Goal: Information Seeking & Learning: Learn about a topic

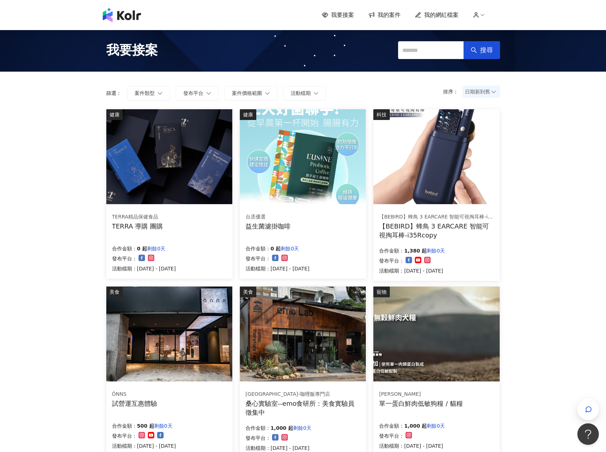
click at [387, 15] on span "我的案件" at bounding box center [389, 15] width 23 height 8
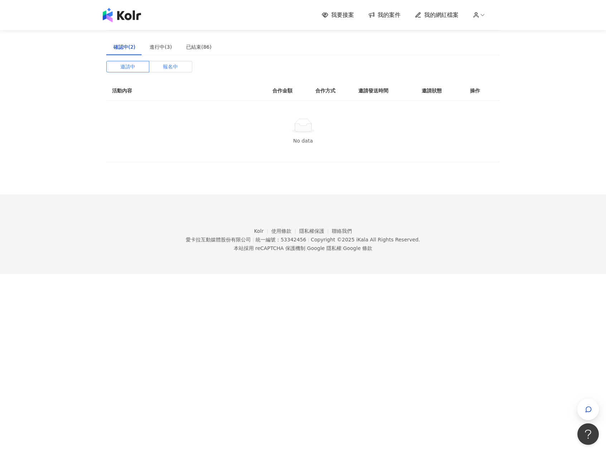
click at [166, 70] on span "報名中" at bounding box center [170, 66] width 15 height 11
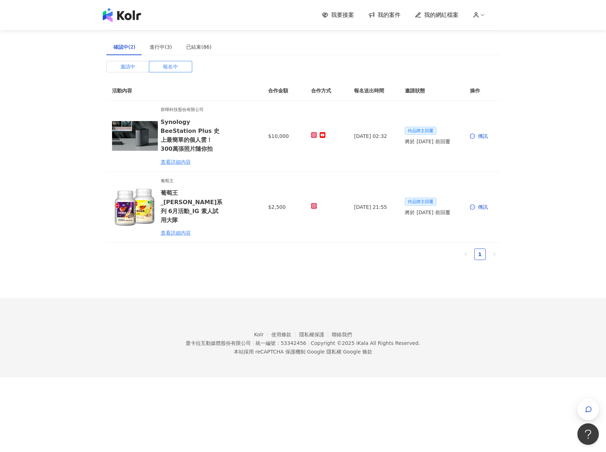
click at [129, 67] on span "邀請中" at bounding box center [127, 66] width 15 height 11
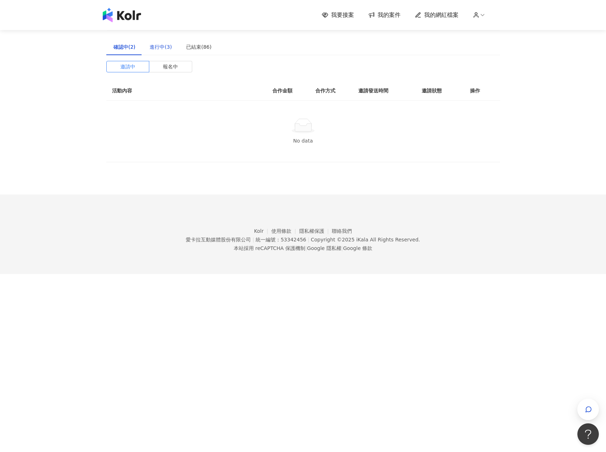
click at [157, 49] on div "進行中(3)" at bounding box center [161, 47] width 22 height 8
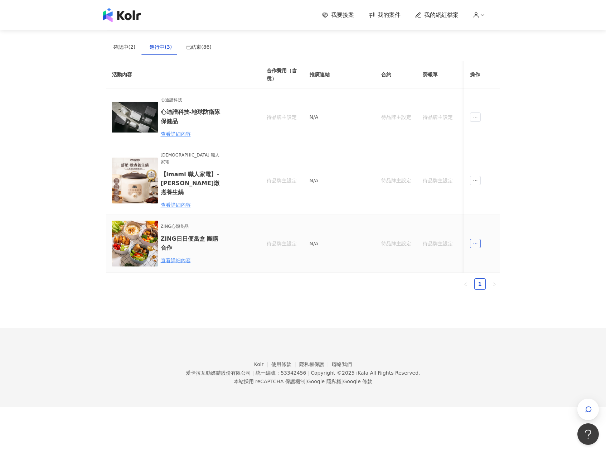
click at [477, 241] on icon "ellipsis" at bounding box center [475, 243] width 5 height 5
click at [518, 214] on div "我要接案 我的案件 我的網紅檔案 建議執行流程 確認中(2) 進行中(3) 已結束(86) 邀請中 報名中 活動內容 合作金額 合作方式 邀請發送時間 邀請狀…" at bounding box center [303, 203] width 606 height 407
click at [190, 42] on div "已結束(86)" at bounding box center [199, 47] width 40 height 16
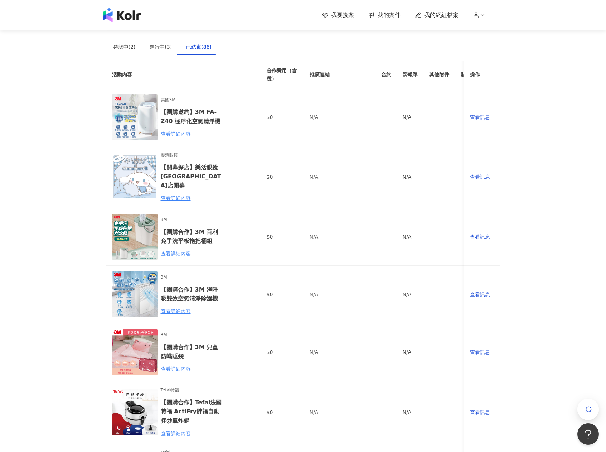
click at [354, 13] on span "我要接案" at bounding box center [342, 15] width 23 height 8
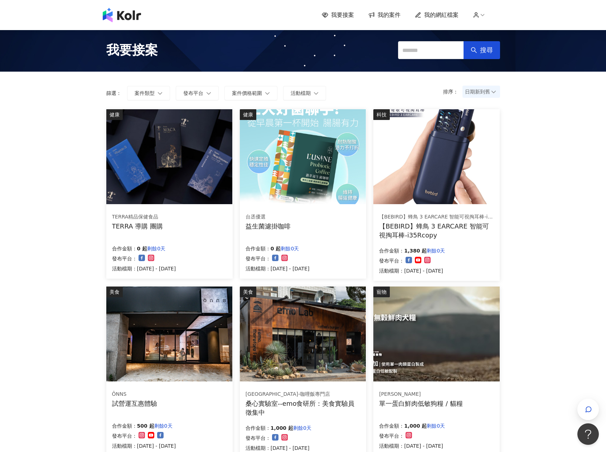
click at [129, 17] on img at bounding box center [122, 15] width 38 height 14
click at [453, 17] on span "我的網紅檔案" at bounding box center [441, 15] width 34 height 8
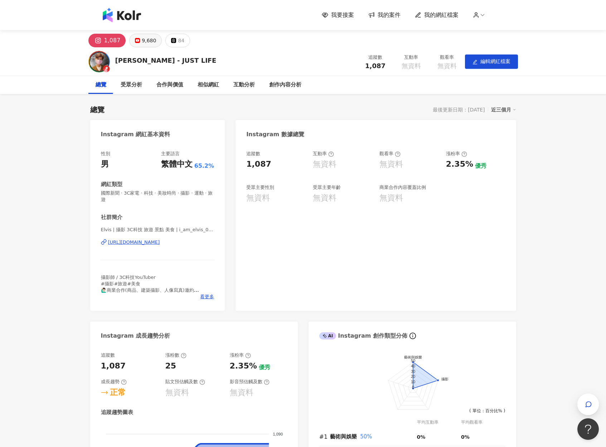
click at [153, 41] on div "9,680" at bounding box center [149, 40] width 14 height 10
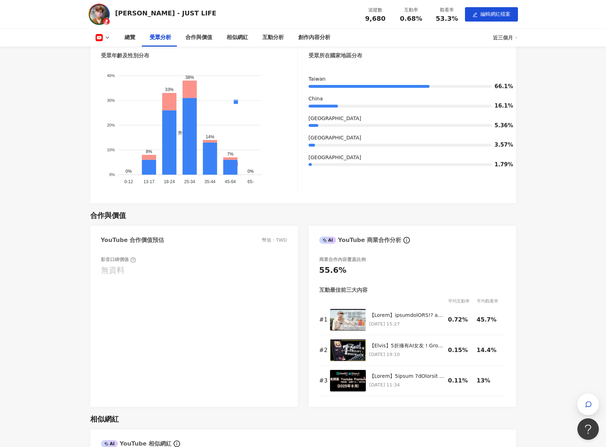
scroll to position [708, 0]
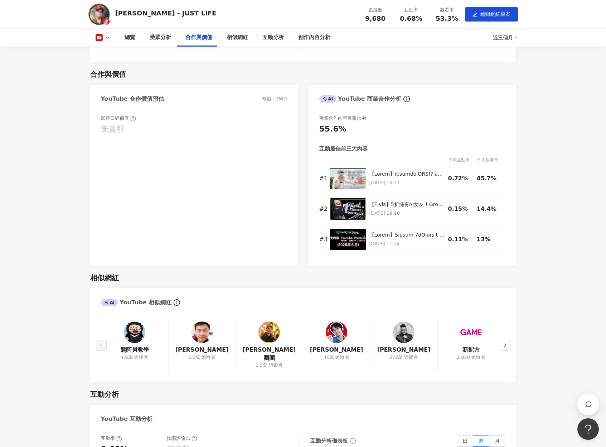
click at [114, 128] on div "無資料" at bounding box center [113, 129] width 24 height 11
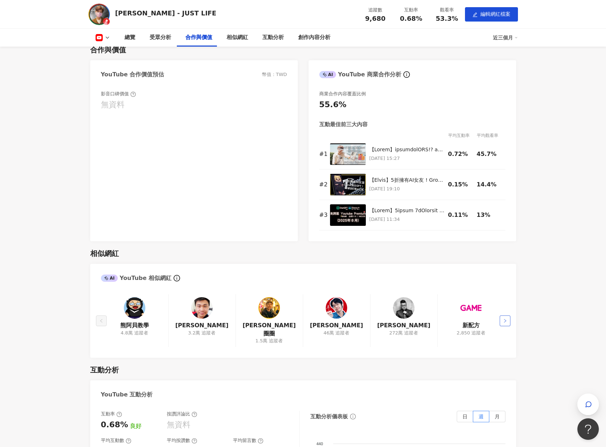
click at [505, 275] on button "button" at bounding box center [505, 320] width 11 height 11
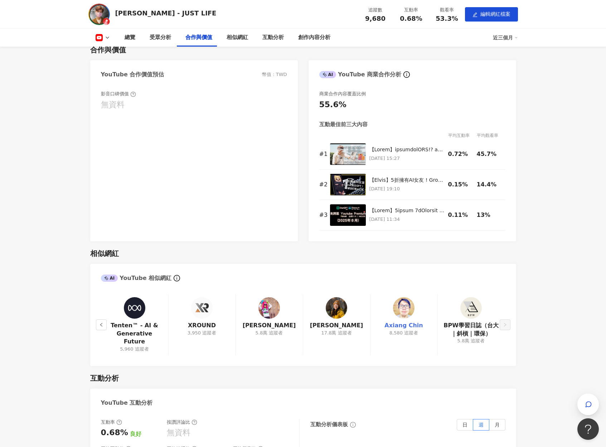
click at [391, 275] on link "Axiang Chin" at bounding box center [404, 325] width 38 height 8
drag, startPoint x: 386, startPoint y: 323, endPoint x: 425, endPoint y: 324, distance: 39.4
click at [425, 275] on div "Axiang Chin 8,580 追蹤者" at bounding box center [403, 324] width 67 height 61
drag, startPoint x: 385, startPoint y: 326, endPoint x: 422, endPoint y: 328, distance: 36.6
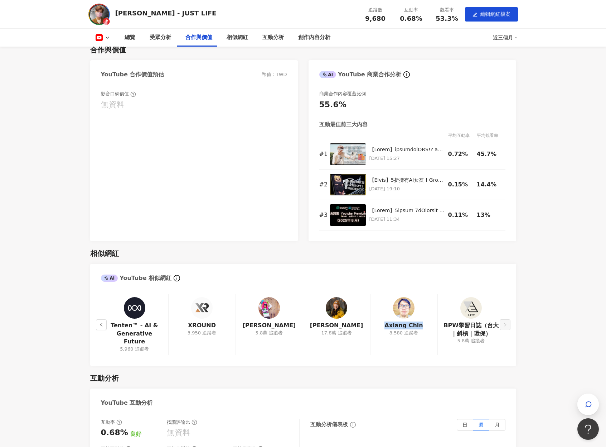
click at [422, 275] on div "Axiang Chin 8,580 追蹤者" at bounding box center [403, 324] width 67 height 61
drag, startPoint x: 154, startPoint y: 339, endPoint x: 116, endPoint y: 320, distance: 42.4
click at [116, 275] on div "Tenten™ - AI & Generative Future 5,960 追蹤者" at bounding box center [134, 324] width 67 height 61
copy link "Tenten™ - AI & Generative Future"
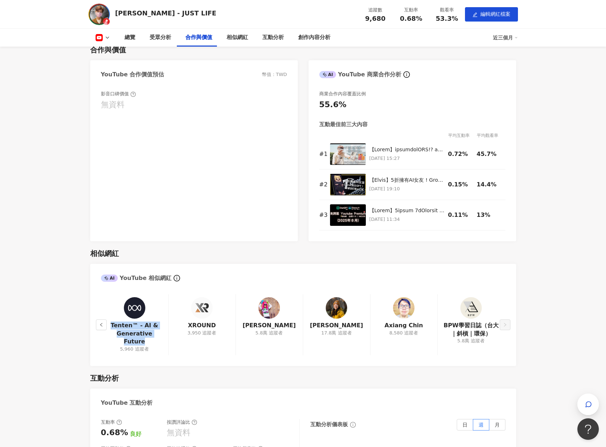
copy link "Tenten™ - AI & Generative Future"
click at [269, 275] on link "[PERSON_NAME]" at bounding box center [269, 325] width 53 height 8
